Goal: Navigation & Orientation: Find specific page/section

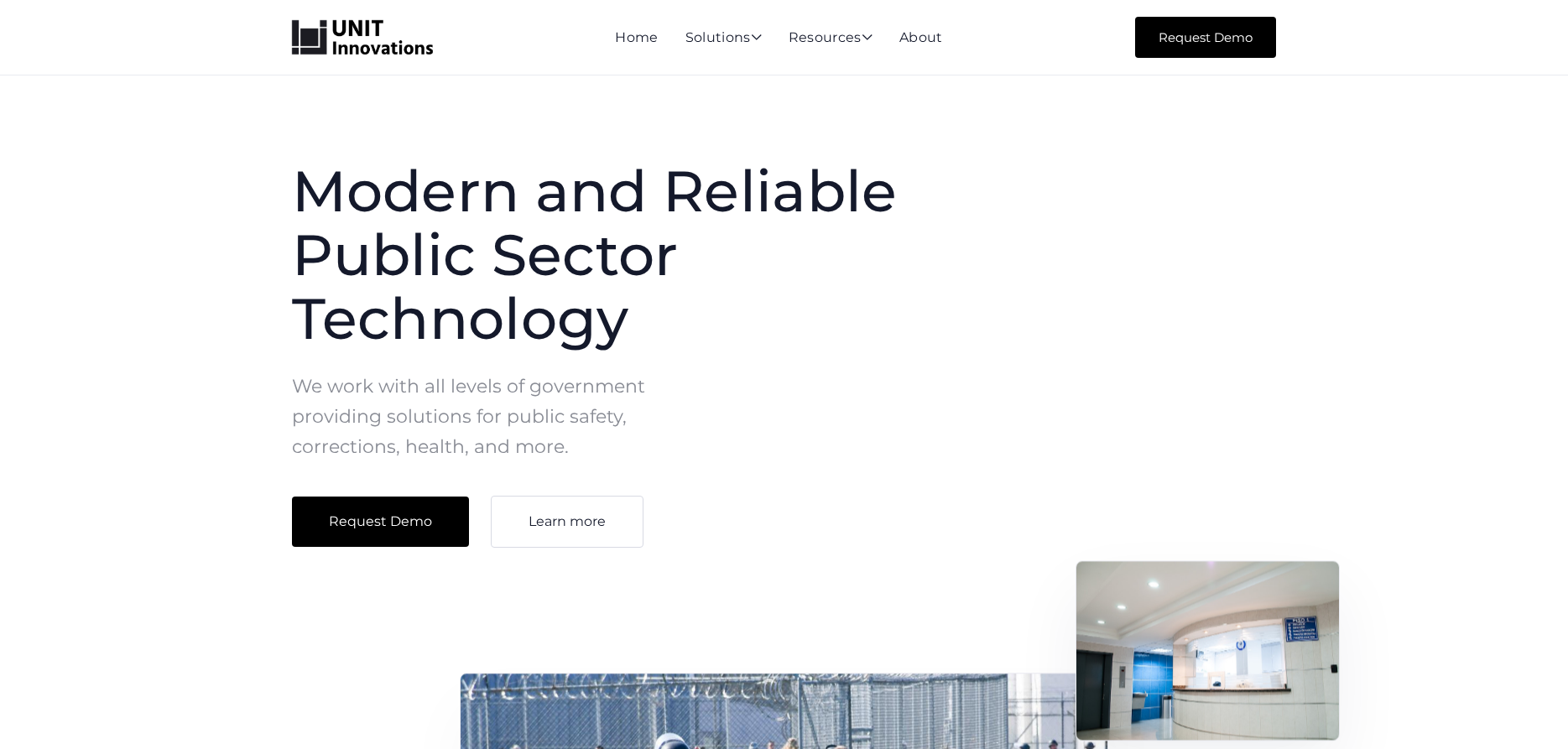
click at [166, 247] on div "Modern and Reliable Public Sector Technology We work with all levels of governm…" at bounding box center [784, 639] width 1568 height 1129
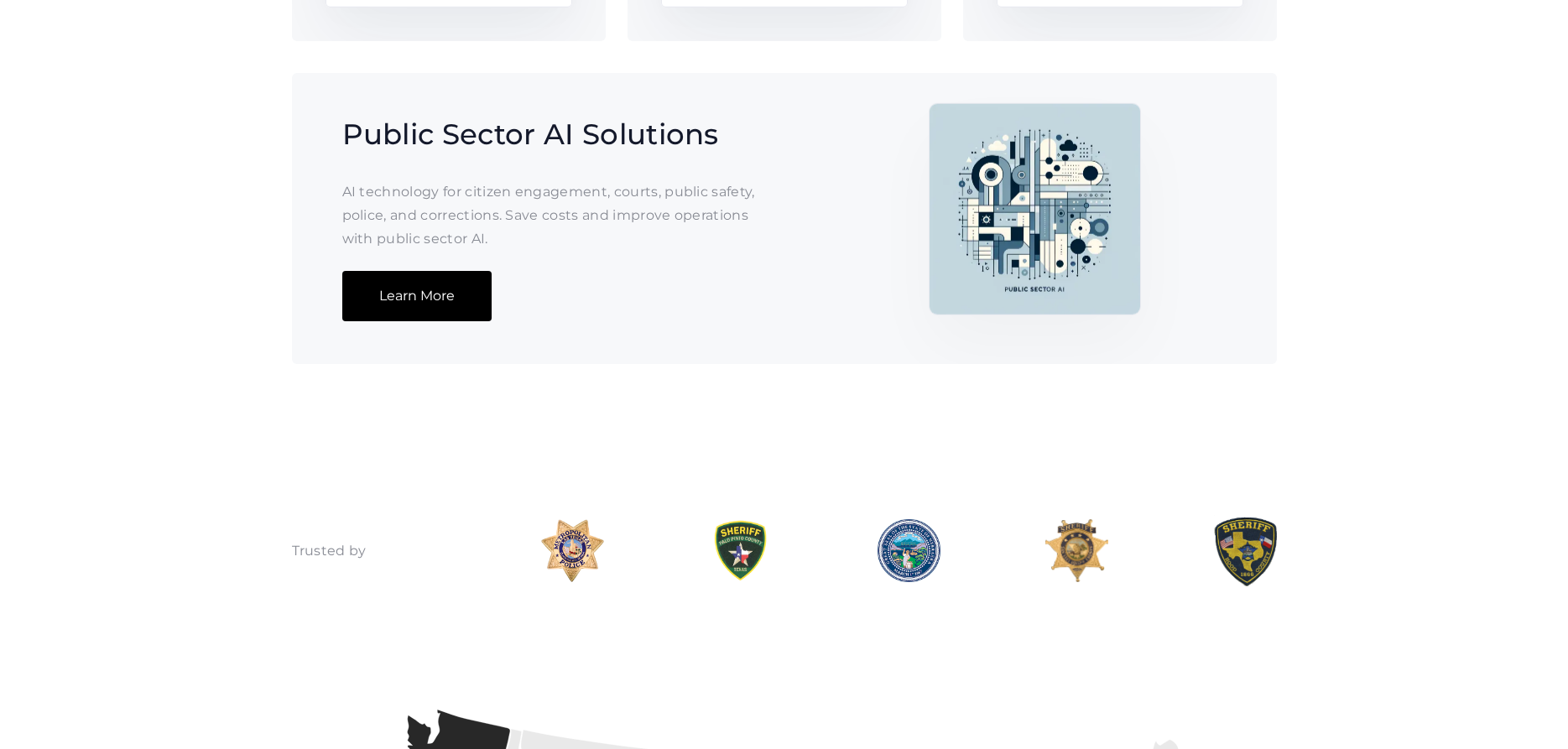
scroll to position [1284, 0]
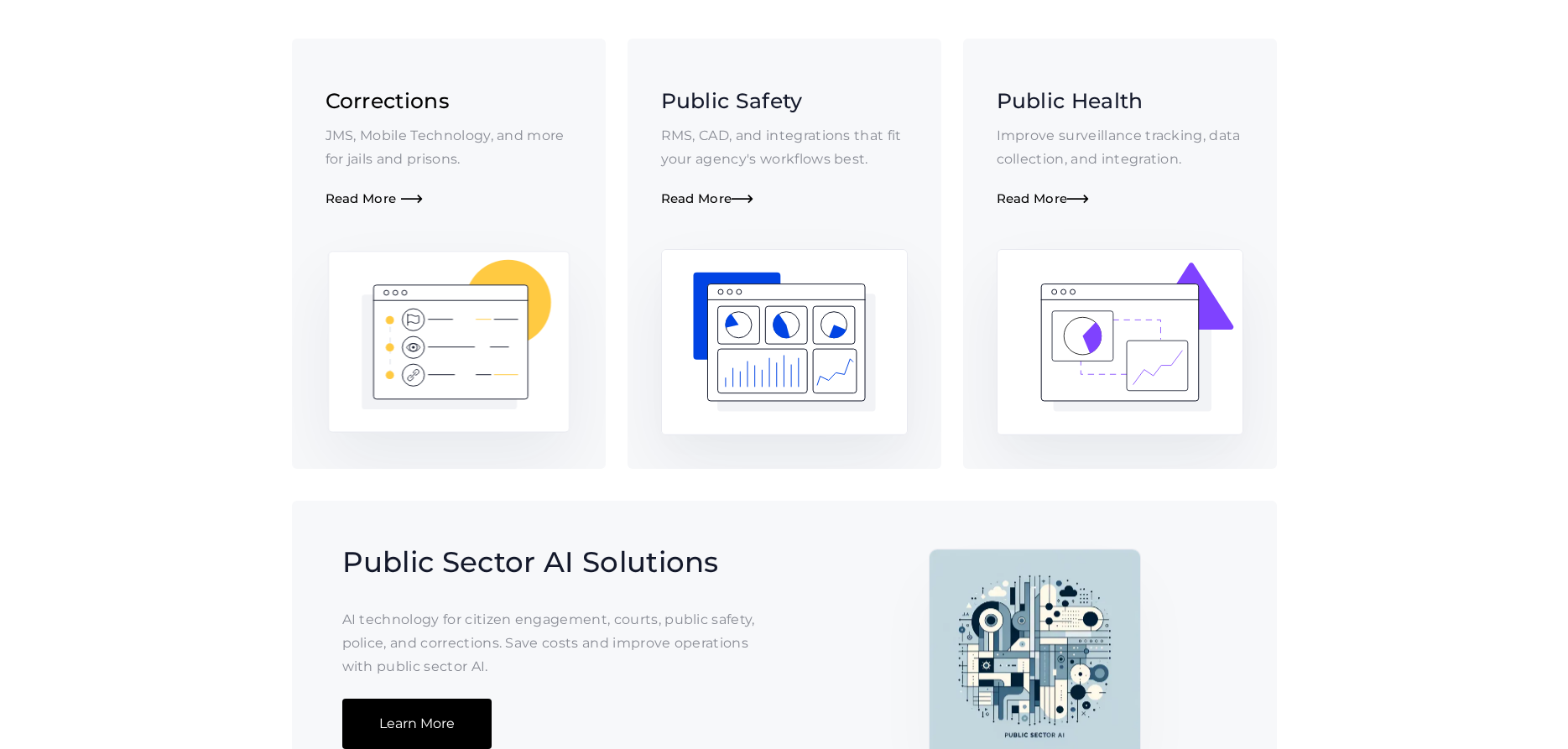
click at [363, 205] on div "Read More " at bounding box center [449, 199] width 247 height 16
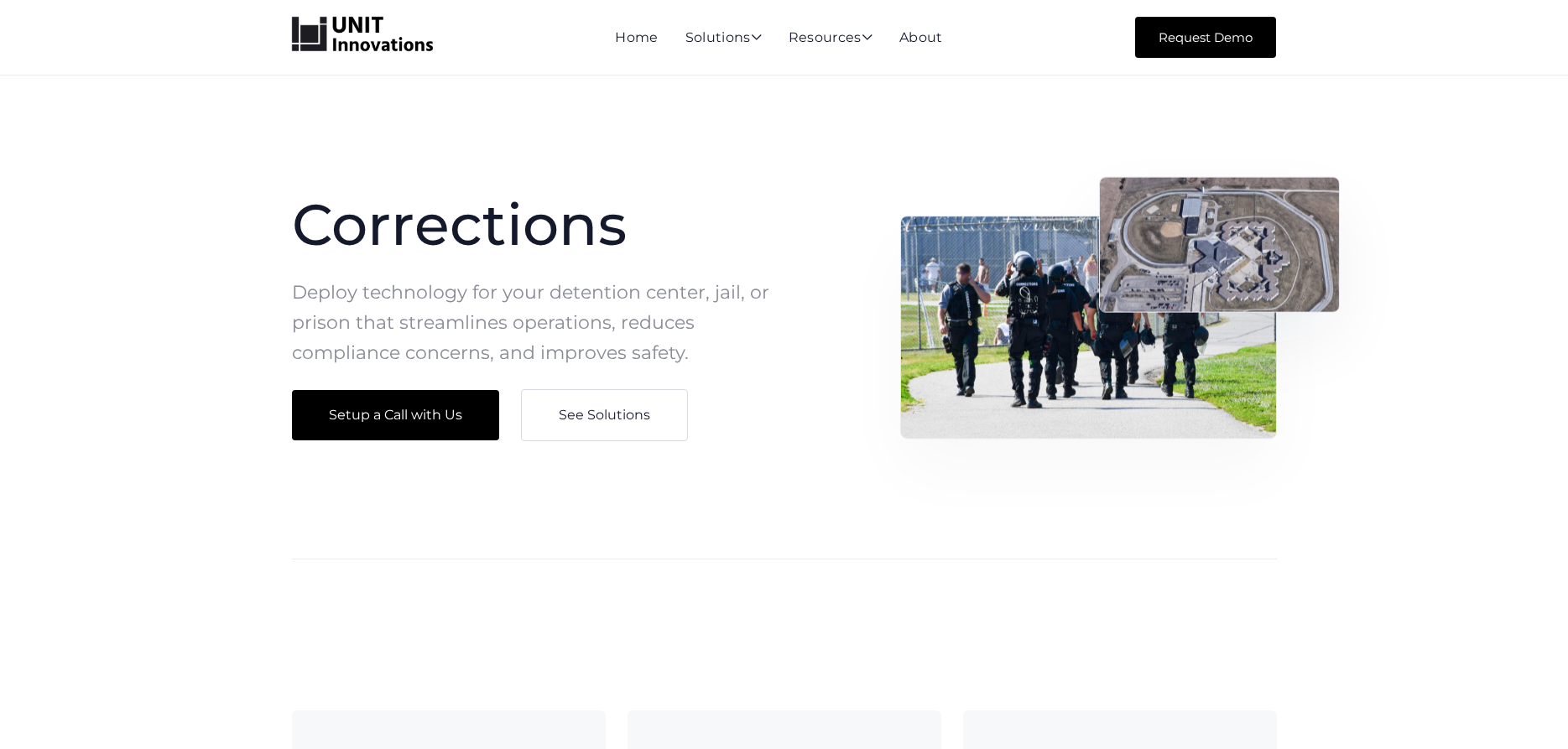
click at [359, 29] on img "home" at bounding box center [362, 34] width 141 height 36
